Goal: Task Accomplishment & Management: Use online tool/utility

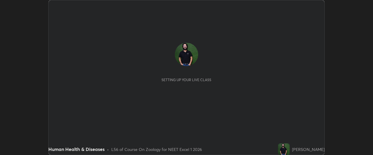
scroll to position [155, 373]
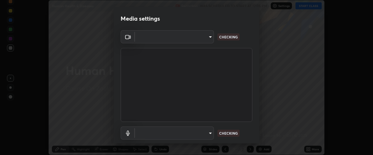
type input "0b0394df5398a873b7d047182dbff5bf8641b4882f7ce2760a0fef017966b62e"
type input "default"
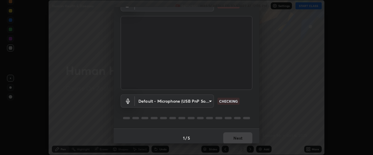
scroll to position [36, 0]
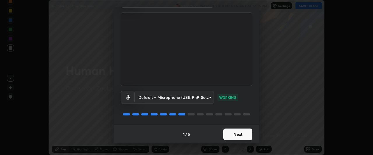
click at [235, 134] on button "Next" at bounding box center [237, 135] width 29 height 12
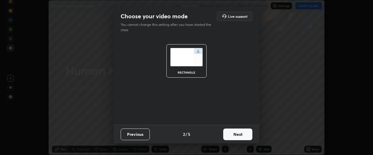
scroll to position [0, 0]
click at [236, 133] on button "Next" at bounding box center [237, 135] width 29 height 12
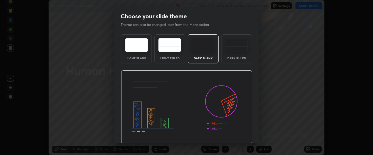
scroll to position [20, 0]
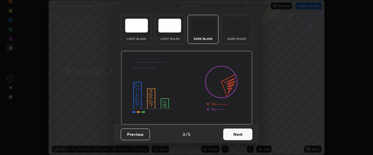
click at [242, 134] on button "Next" at bounding box center [237, 135] width 29 height 12
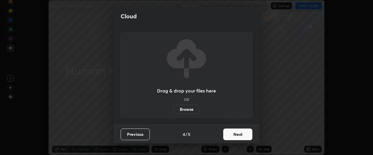
scroll to position [0, 0]
click at [238, 137] on button "Next" at bounding box center [237, 135] width 29 height 12
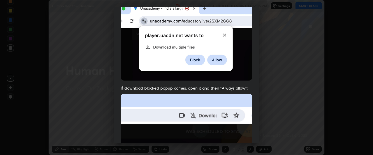
scroll to position [155, 0]
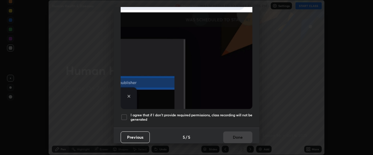
click at [124, 114] on div at bounding box center [124, 117] width 7 height 7
click at [235, 134] on button "Done" at bounding box center [237, 138] width 29 height 12
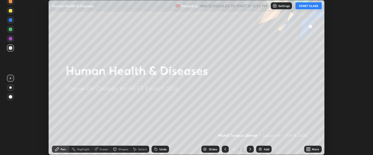
click at [309, 6] on button "START CLASS" at bounding box center [309, 5] width 26 height 7
